Goal: Check status

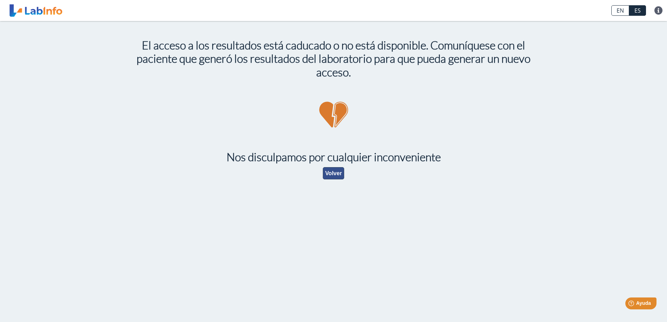
click at [333, 177] on button "Volver" at bounding box center [334, 173] width 22 height 12
